Goal: Information Seeking & Learning: Check status

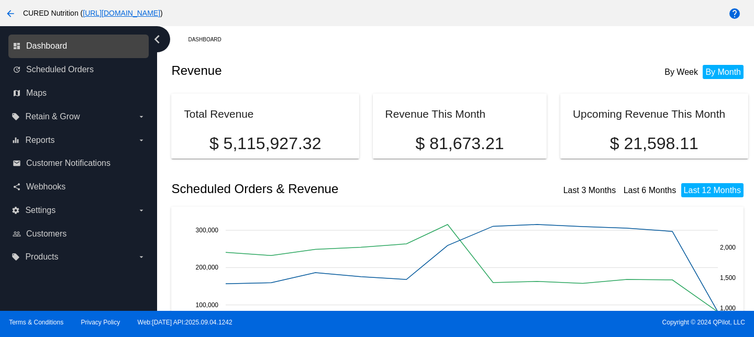
click at [56, 45] on span "Dashboard" at bounding box center [46, 45] width 41 height 9
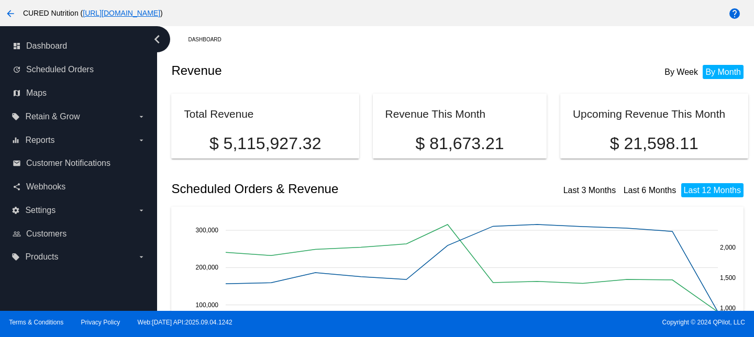
click at [659, 129] on mat-card "Upcoming Revenue This Month $ 21,598.11" at bounding box center [654, 126] width 188 height 65
click at [654, 140] on p "$ 21,598.11" at bounding box center [654, 143] width 162 height 19
copy div "$ 21,598.11"
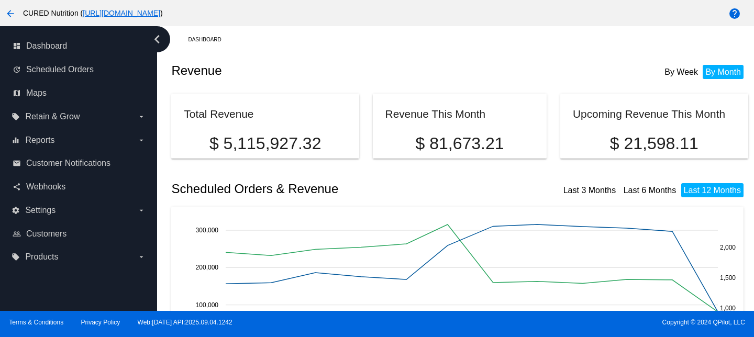
click at [454, 142] on p "$ 81,673.21" at bounding box center [460, 143] width 149 height 19
copy div "$ 81,673.21"
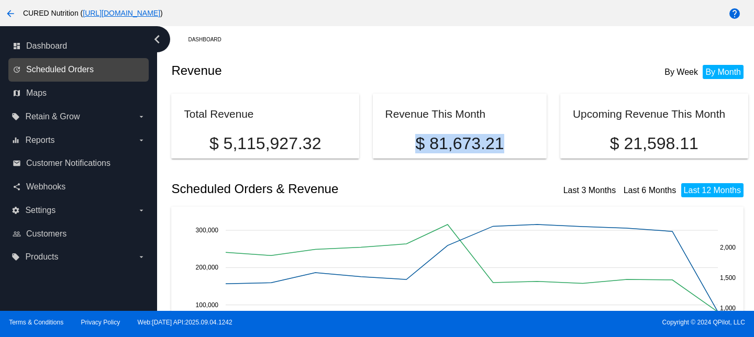
click at [37, 71] on span "Scheduled Orders" at bounding box center [60, 69] width 68 height 9
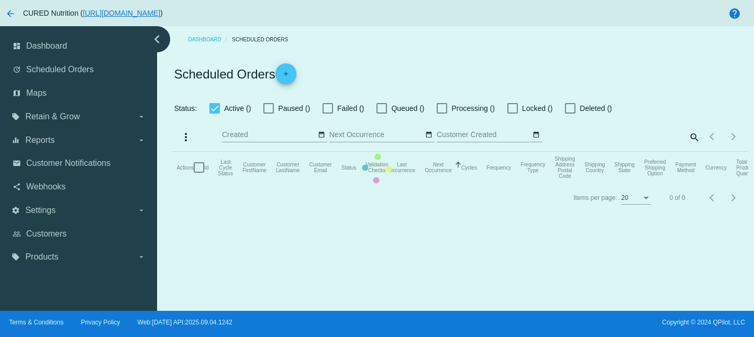
checkbox input "true"
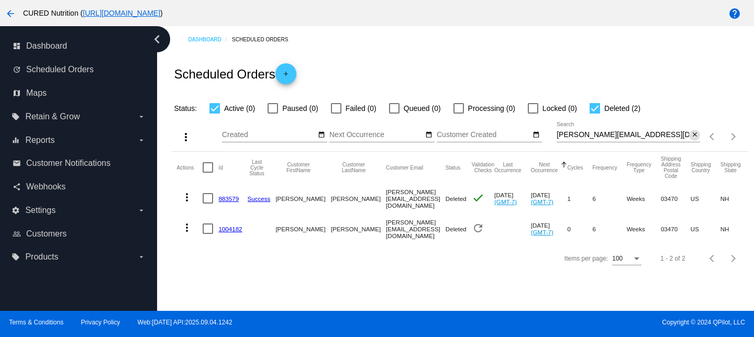
click at [694, 135] on mat-icon "close" at bounding box center [694, 135] width 7 height 8
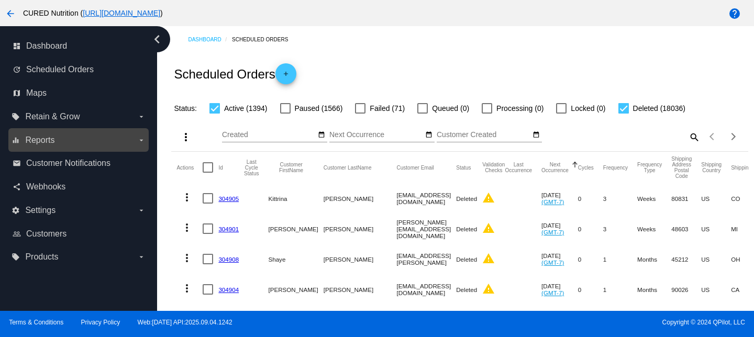
click at [56, 140] on label "equalizer Reports arrow_drop_down" at bounding box center [79, 140] width 134 height 17
click at [0, 0] on input "equalizer Reports arrow_drop_down" at bounding box center [0, 0] width 0 height 0
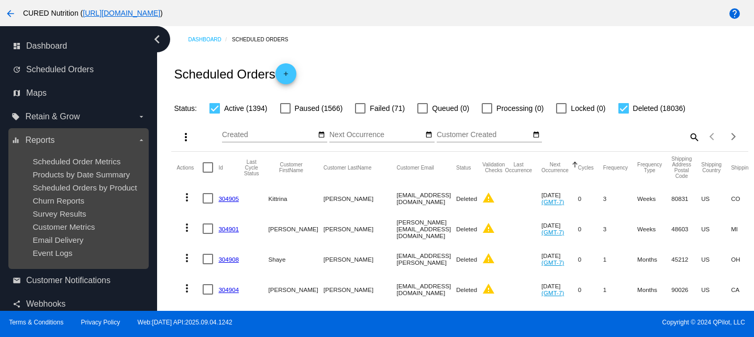
click at [49, 266] on ul "Scheduled Order Metrics Products by Date Summary Scheduled Orders by Product Ch…" at bounding box center [79, 207] width 134 height 117
click at [49, 251] on span "Event Logs" at bounding box center [52, 253] width 40 height 9
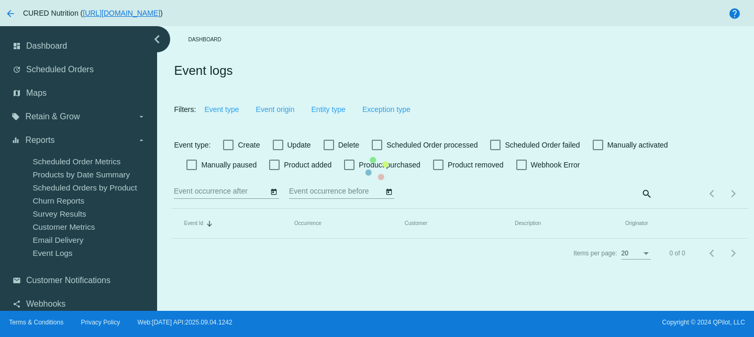
click at [306, 209] on mat-table "Event Id Sorted by Id descending Occurrence Customer Description Originator" at bounding box center [459, 224] width 577 height 30
click at [331, 209] on mat-table "Event Id Sorted by Id descending Occurrence Customer Description Originator" at bounding box center [459, 224] width 577 height 30
click at [328, 209] on mat-table "Event Id Sorted by Id descending Occurrence Customer Description Originator" at bounding box center [459, 224] width 577 height 30
click at [330, 209] on mat-table "Event Id Sorted by Id descending Occurrence Customer Description Originator" at bounding box center [459, 224] width 577 height 30
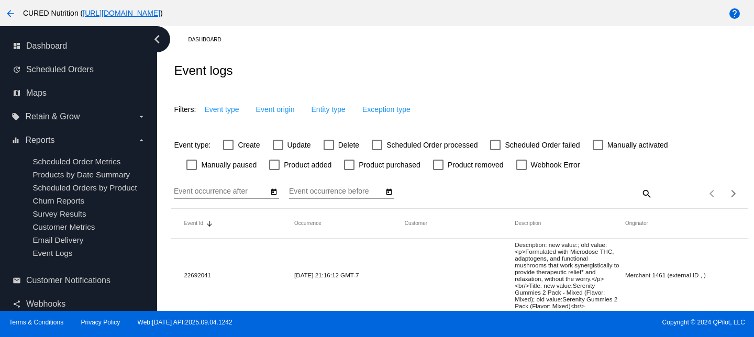
click at [338, 145] on label "Delete" at bounding box center [342, 145] width 36 height 13
click at [329, 150] on input "Delete" at bounding box center [328, 150] width 1 height 1
checkbox input "true"
click at [282, 115] on button "Event origin" at bounding box center [287, 109] width 56 height 19
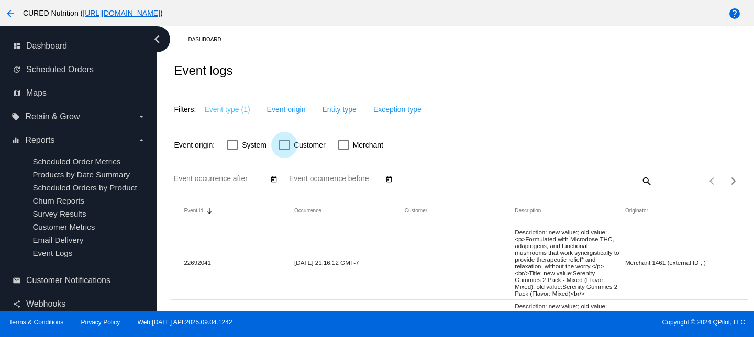
click at [282, 147] on div at bounding box center [284, 145] width 10 height 10
click at [284, 150] on input "Customer" at bounding box center [284, 150] width 1 height 1
checkbox input "true"
click at [271, 180] on icon "Open calendar" at bounding box center [273, 179] width 7 height 13
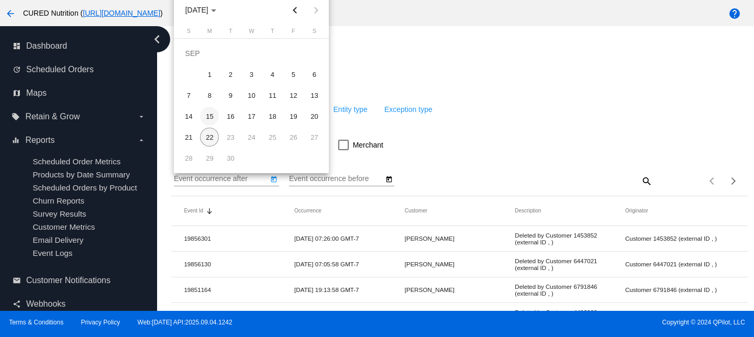
click at [214, 122] on div "15" at bounding box center [209, 116] width 19 height 19
type input "[DATE]"
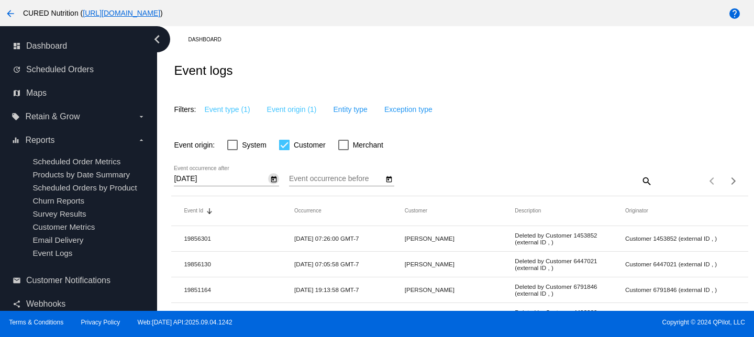
click at [394, 180] on button "Open calendar" at bounding box center [388, 178] width 11 height 11
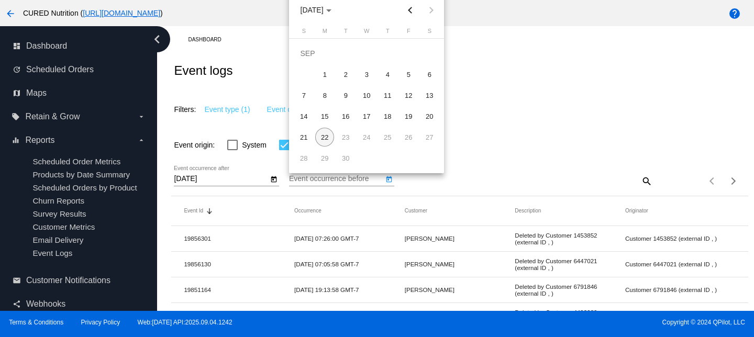
click at [322, 136] on div "22" at bounding box center [324, 137] width 19 height 19
type input "[DATE]"
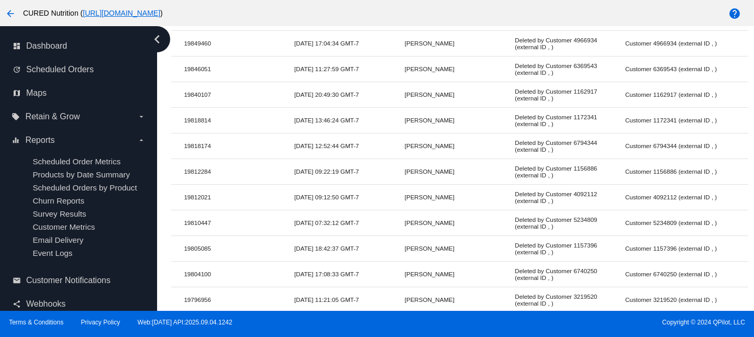
scroll to position [460, 0]
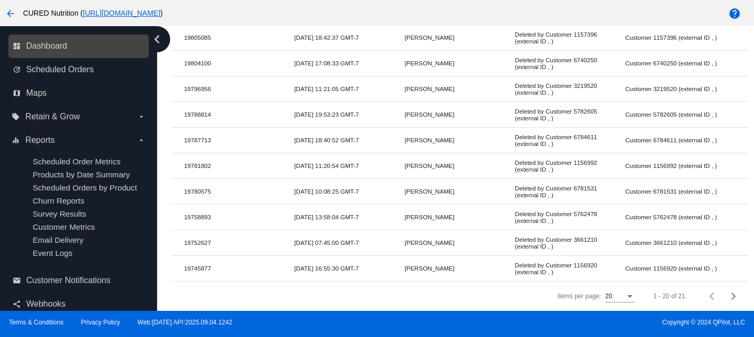
click at [61, 39] on link "dashboard Dashboard" at bounding box center [79, 46] width 133 height 17
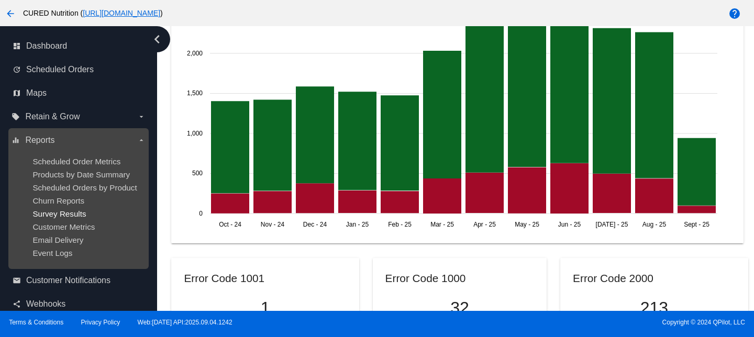
click at [56, 213] on span "Survey Results" at bounding box center [58, 214] width 53 height 9
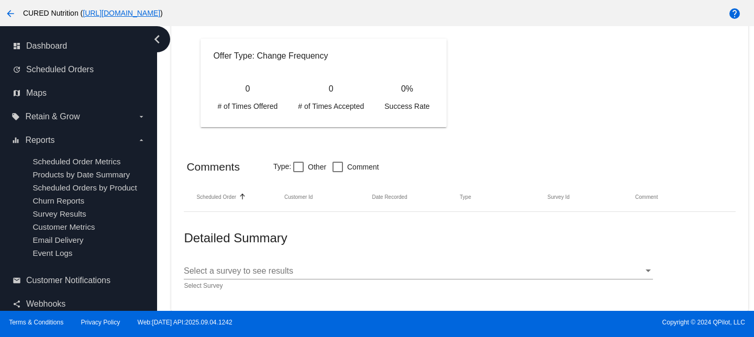
scroll to position [930, 0]
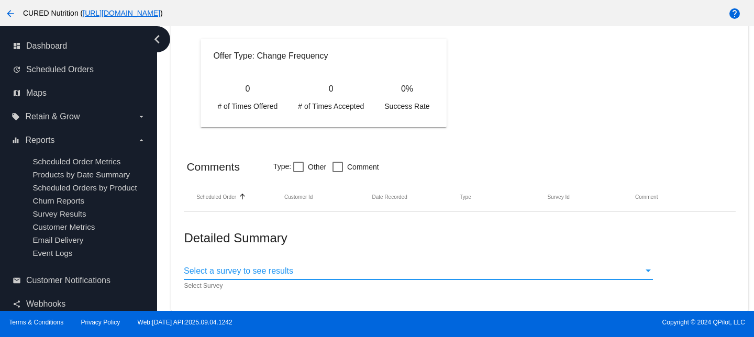
click at [247, 269] on span "Select a survey to see results" at bounding box center [238, 271] width 109 height 9
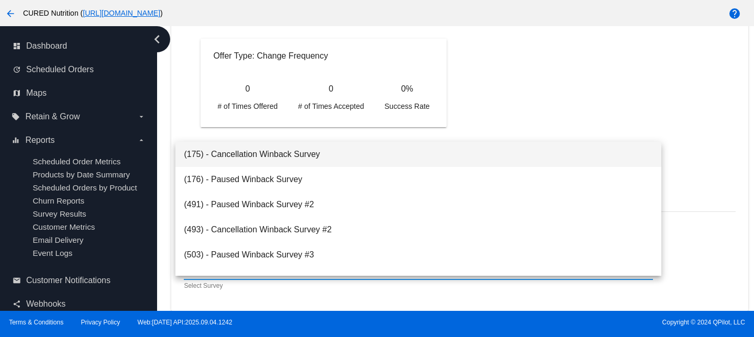
scroll to position [92, 0]
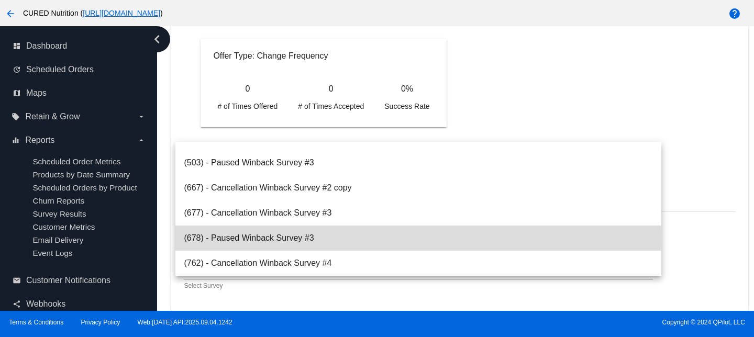
click at [248, 238] on span "(678) - Paused Winback Survey #3" at bounding box center [418, 238] width 469 height 25
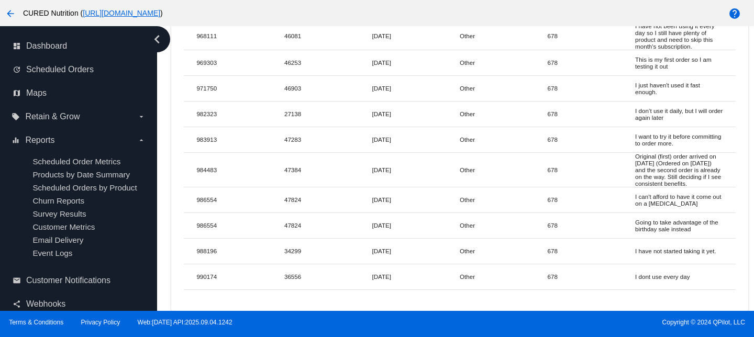
scroll to position [8944, 0]
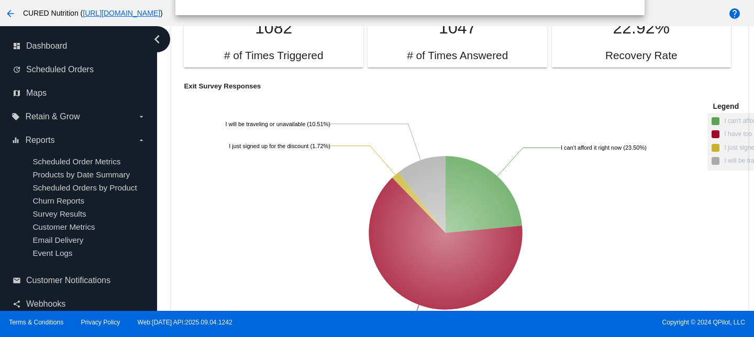
scroll to position [92, 0]
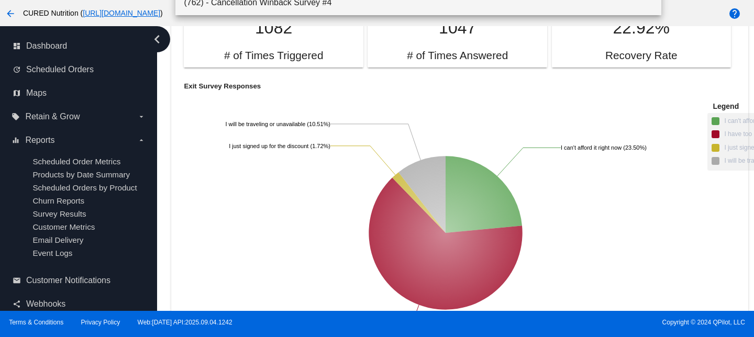
click at [322, 4] on span "(762) - Cancellation Winback Survey #4" at bounding box center [418, 2] width 469 height 25
